Goal: Task Accomplishment & Management: Use online tool/utility

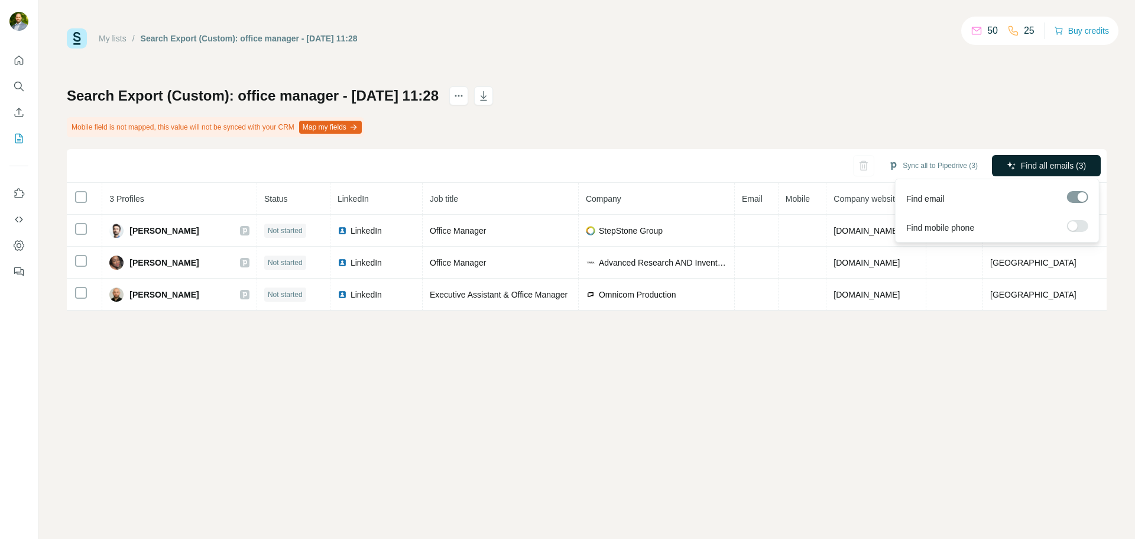
click at [1035, 161] on span "Find all emails (3)" at bounding box center [1053, 166] width 65 height 12
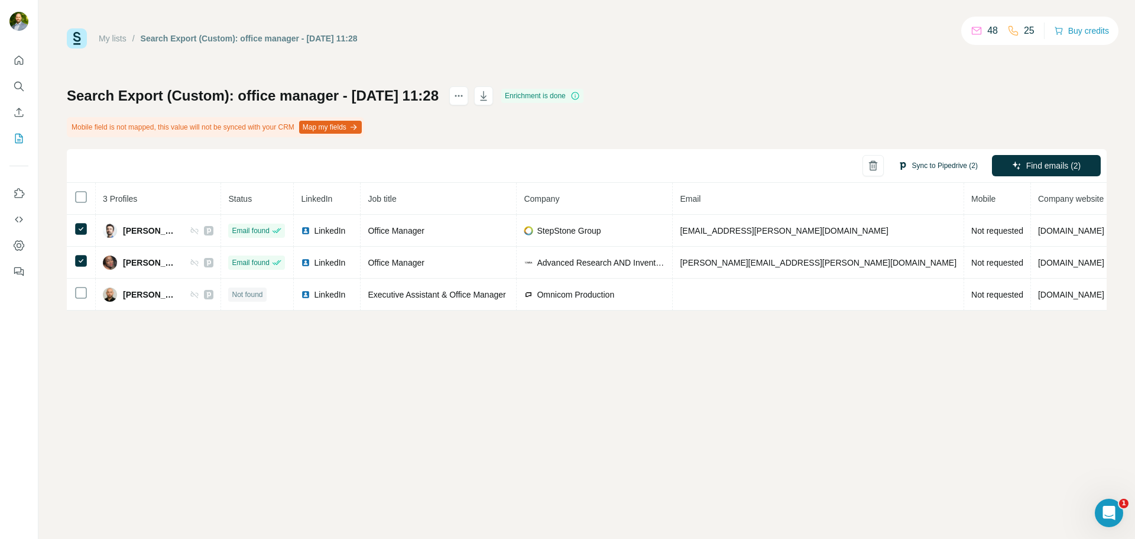
click at [911, 164] on button "Sync to Pipedrive (2)" at bounding box center [938, 166] width 96 height 18
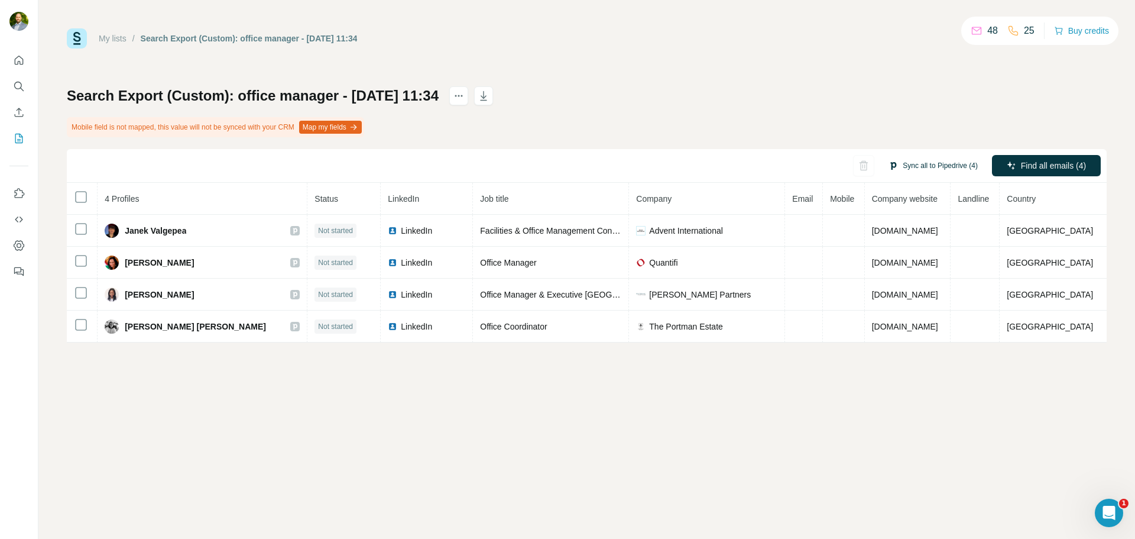
click at [942, 158] on button "Sync all to Pipedrive (4)" at bounding box center [934, 166] width 106 height 18
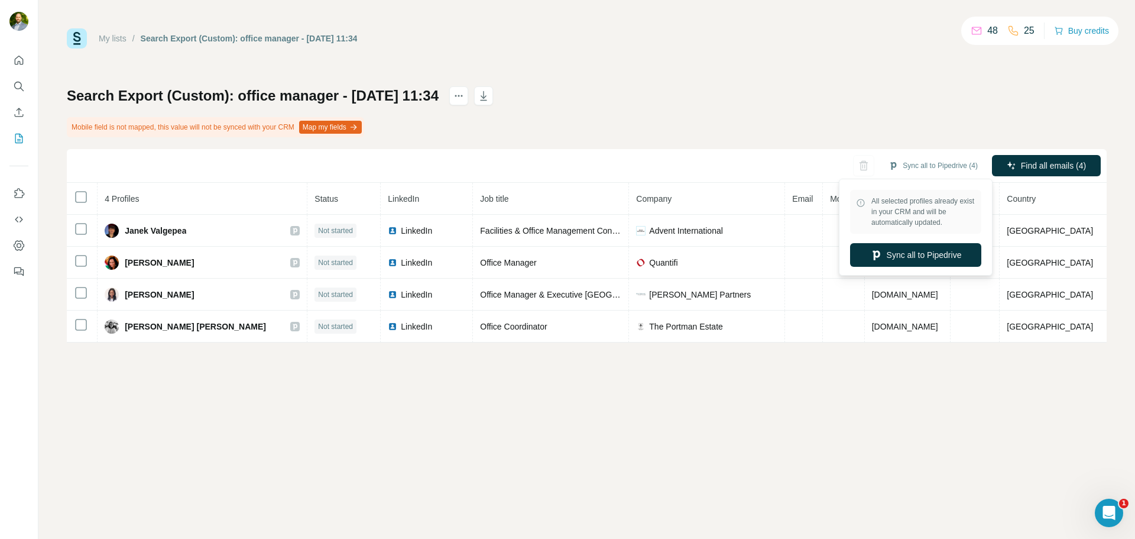
click at [934, 92] on div "Search Export (Custom): office manager - [DATE] 11:34 Mobile field is not mappe…" at bounding box center [587, 214] width 1040 height 256
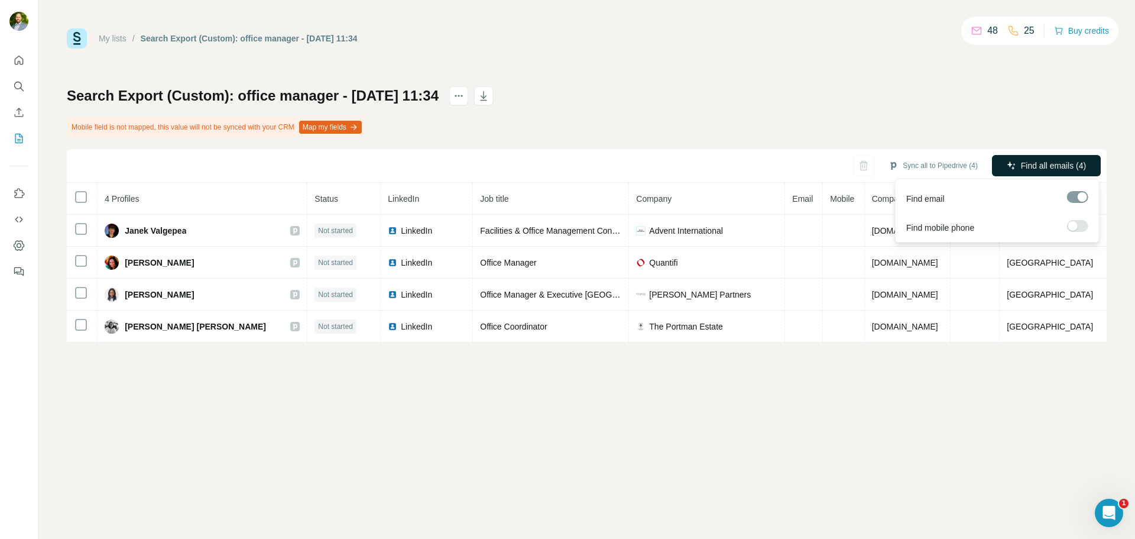
click at [1021, 165] on span "Find all emails (4)" at bounding box center [1053, 166] width 65 height 12
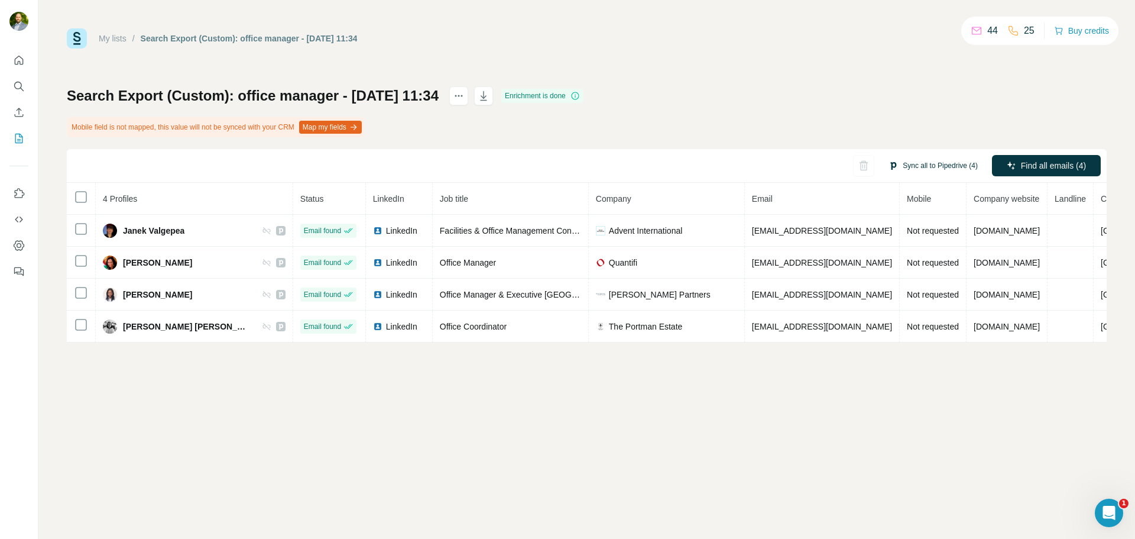
click at [949, 163] on button "Sync all to Pipedrive (4)" at bounding box center [934, 166] width 106 height 18
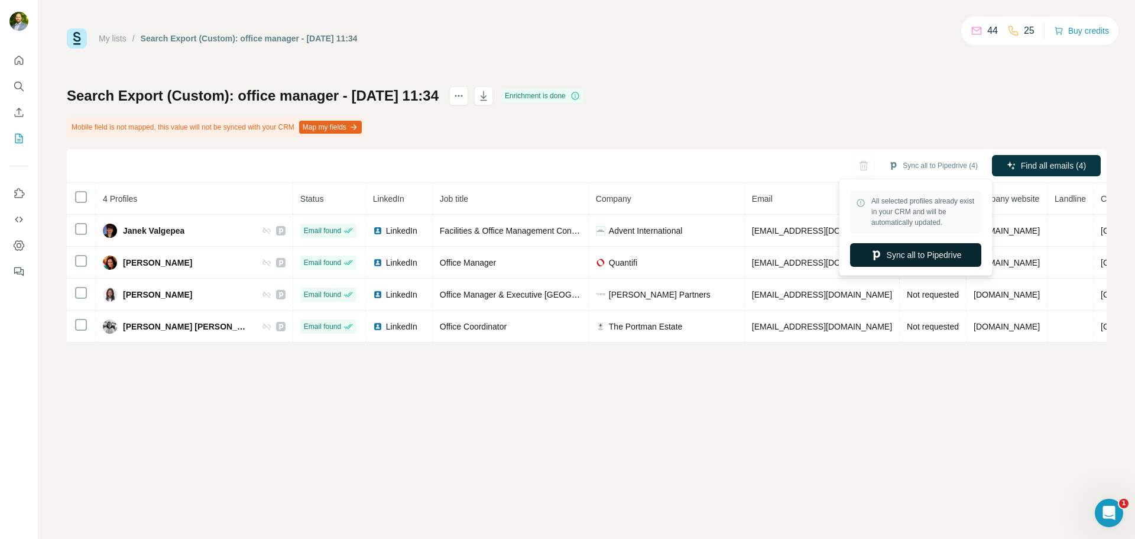
click at [927, 245] on button "Sync all to Pipedrive" at bounding box center [915, 255] width 131 height 24
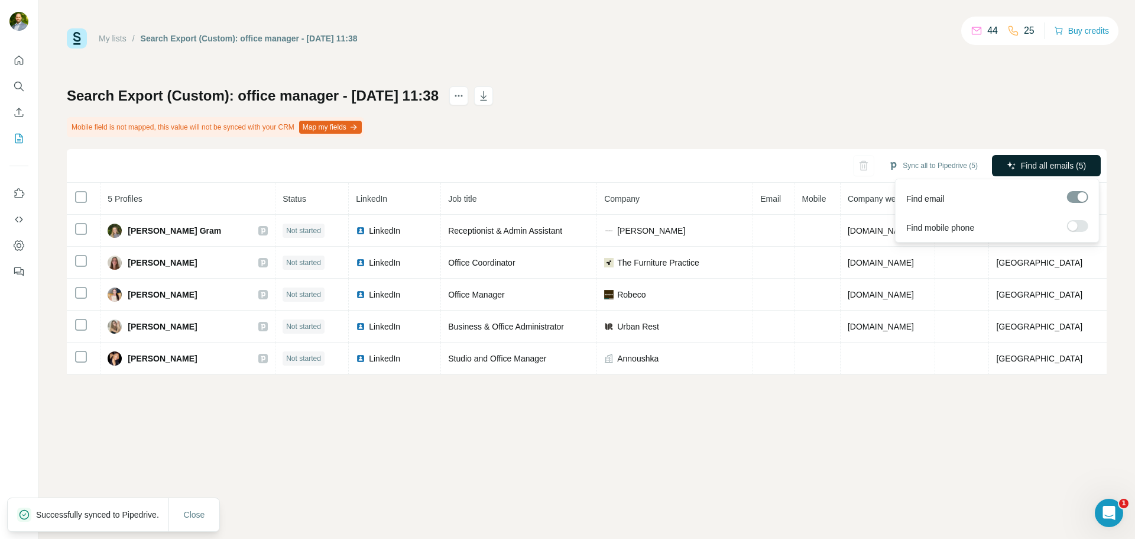
click at [1039, 163] on span "Find all emails (5)" at bounding box center [1053, 166] width 65 height 12
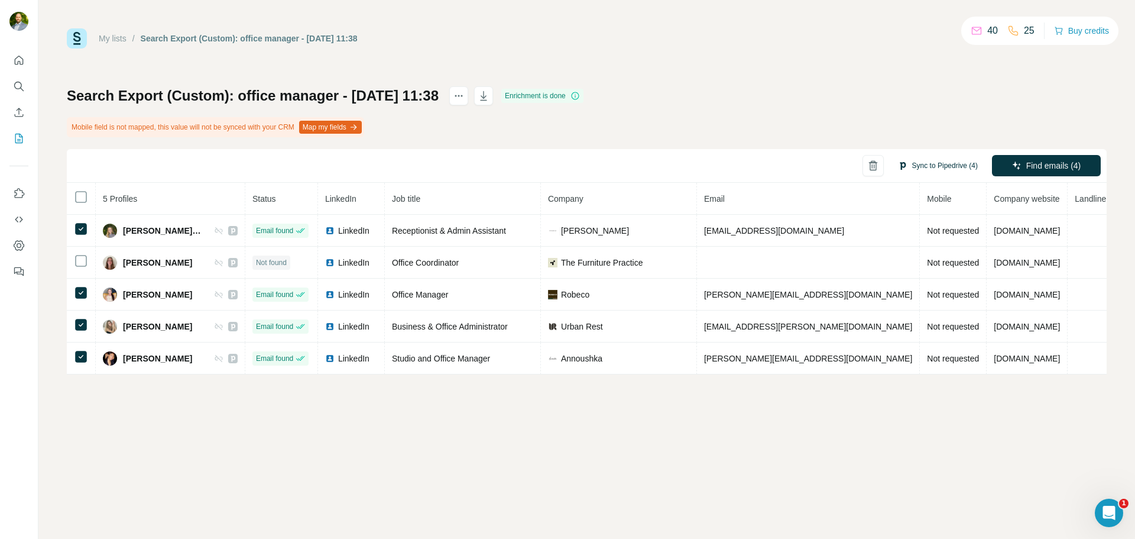
click at [919, 169] on button "Sync to Pipedrive (4)" at bounding box center [938, 166] width 96 height 18
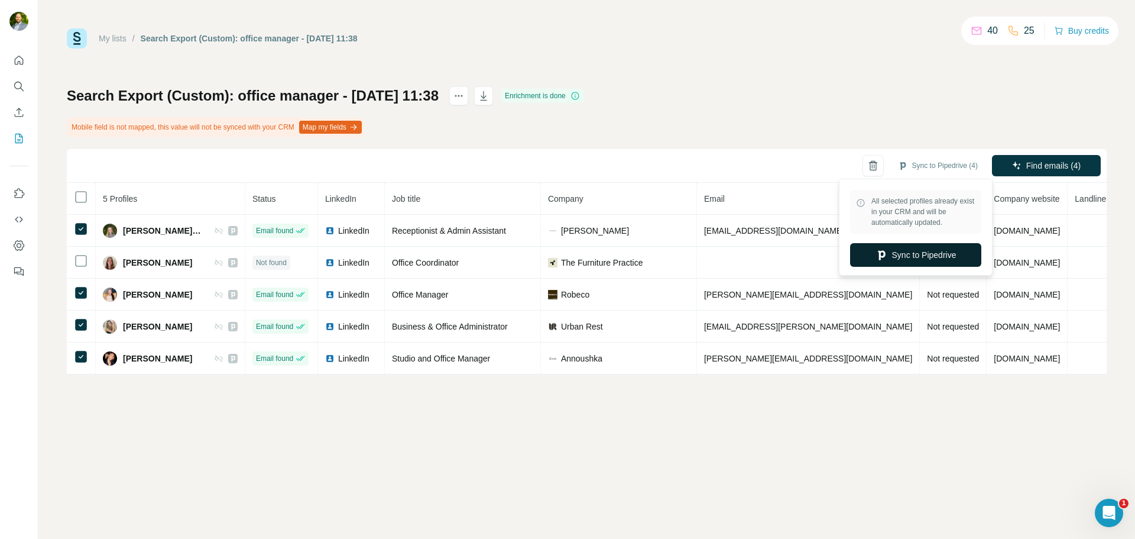
click at [938, 253] on button "Sync to Pipedrive" at bounding box center [915, 255] width 131 height 24
